Goal: Check status: Check status

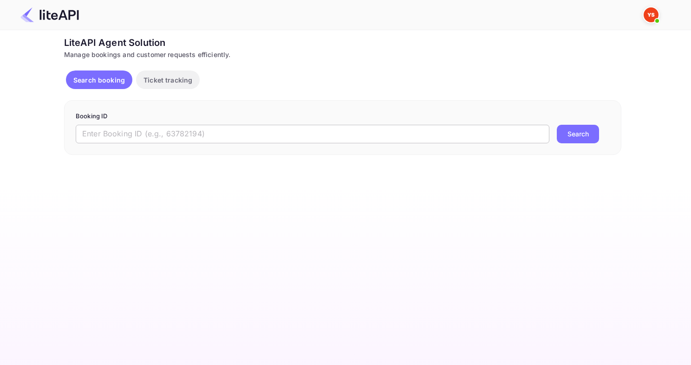
click at [134, 129] on input "text" at bounding box center [312, 134] width 473 height 19
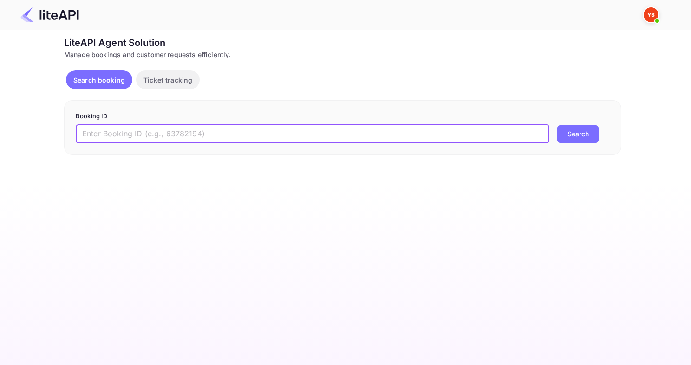
paste input "8862816"
type input "8862816"
click at [556, 125] on button "Search" at bounding box center [577, 134] width 42 height 19
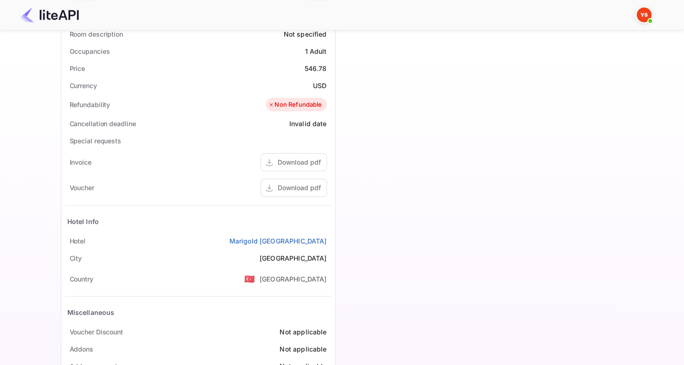
scroll to position [309, 0]
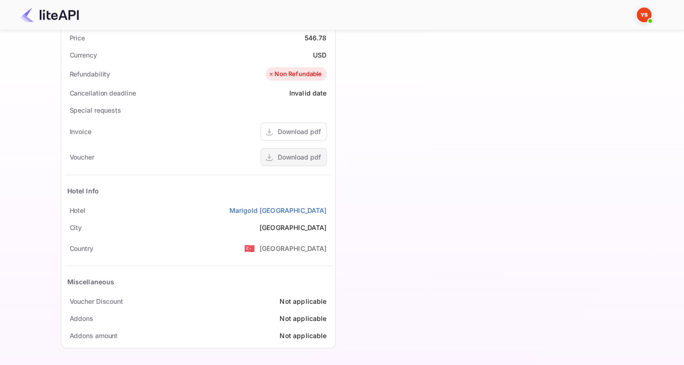
click at [280, 152] on div "Download pdf" at bounding box center [299, 157] width 43 height 10
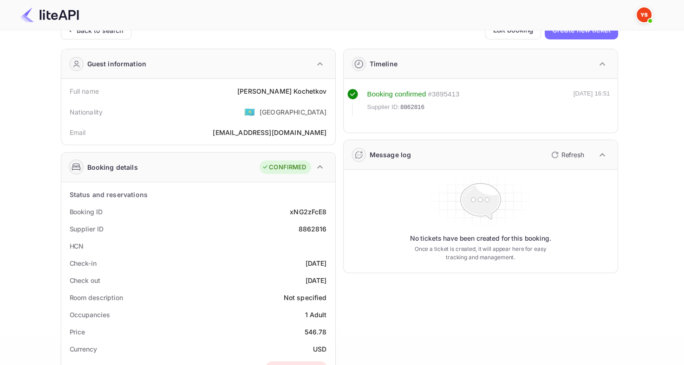
scroll to position [0, 0]
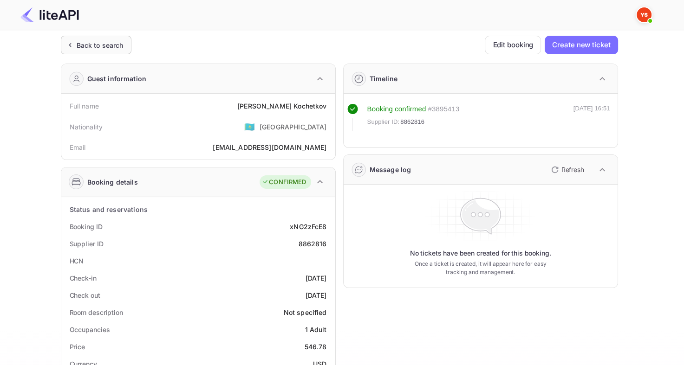
click at [113, 43] on div "Back to search" at bounding box center [100, 45] width 47 height 10
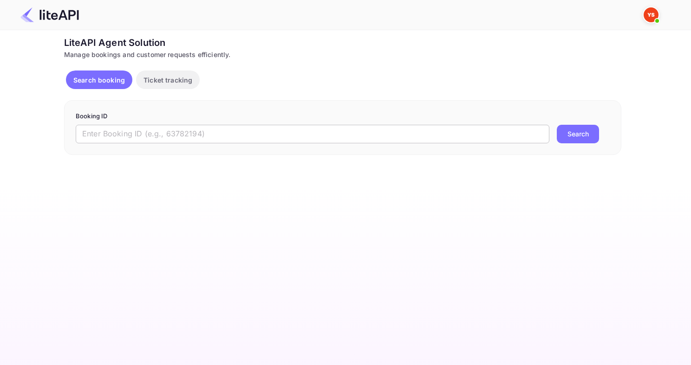
click at [172, 136] on input "text" at bounding box center [312, 134] width 473 height 19
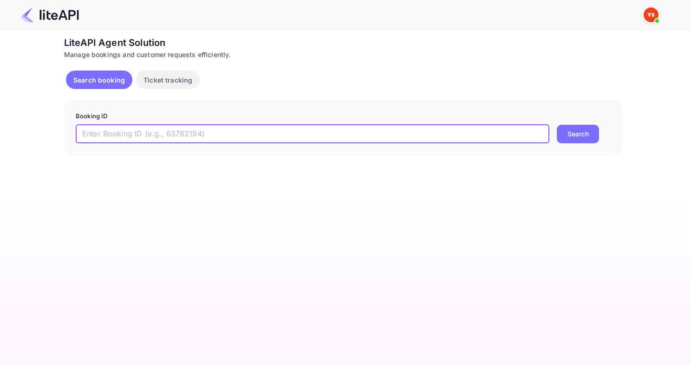
paste input "8867596"
type input "8867596"
click at [556, 125] on button "Search" at bounding box center [577, 134] width 42 height 19
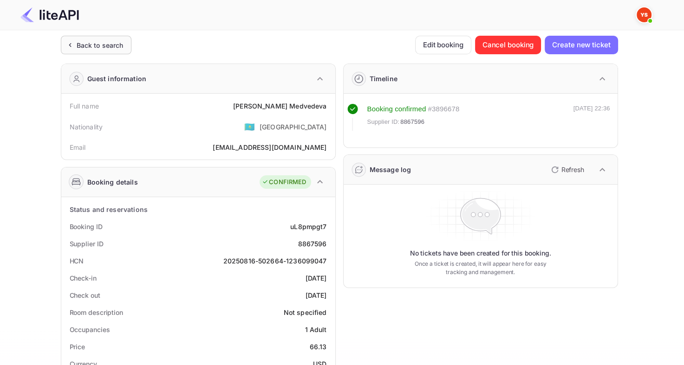
click at [102, 48] on div "Back to search" at bounding box center [100, 45] width 47 height 10
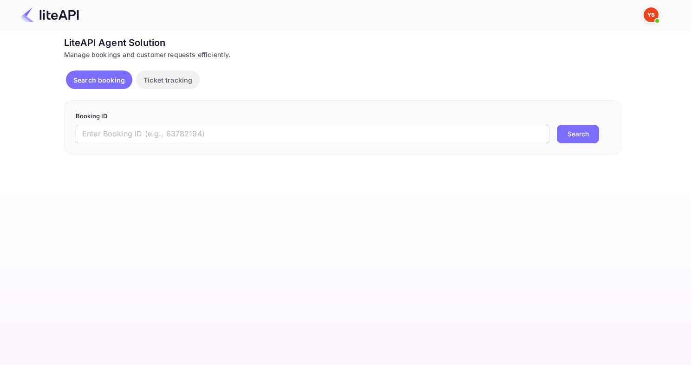
click at [330, 128] on input "text" at bounding box center [312, 134] width 473 height 19
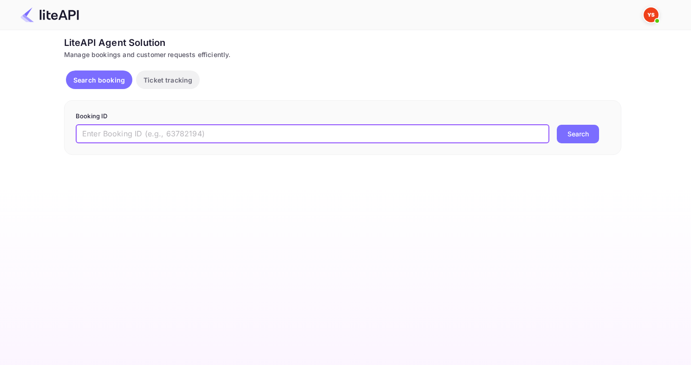
paste input "8509713"
type input "8509713"
click at [556, 125] on button "Search" at bounding box center [577, 134] width 42 height 19
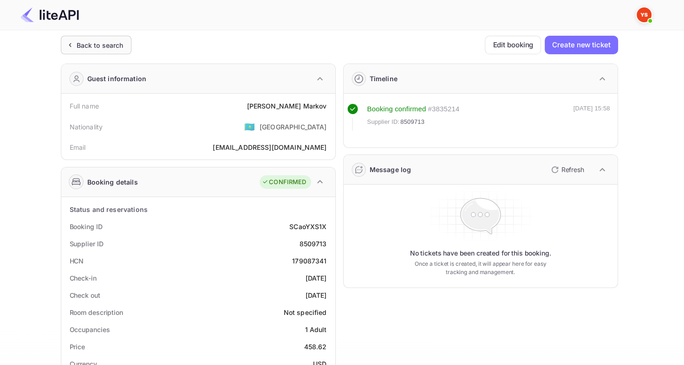
click at [83, 50] on div "Back to search" at bounding box center [96, 45] width 71 height 19
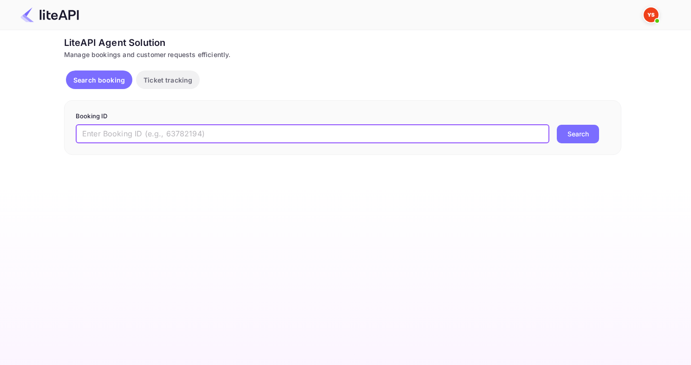
click at [328, 136] on input "text" at bounding box center [312, 134] width 473 height 19
paste input "8843578"
type input "8843578"
click at [556, 125] on button "Search" at bounding box center [577, 134] width 42 height 19
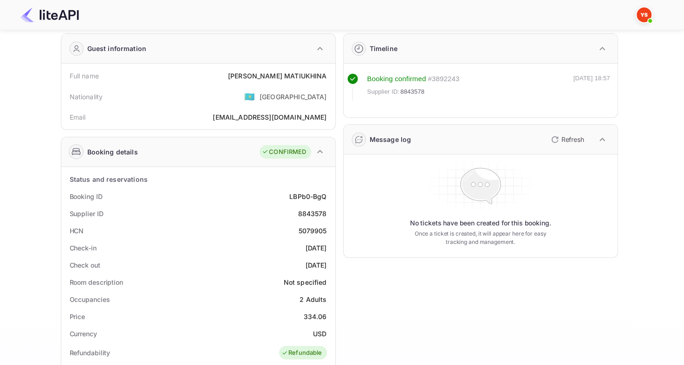
scroll to position [46, 0]
